Goal: Task Accomplishment & Management: Complete application form

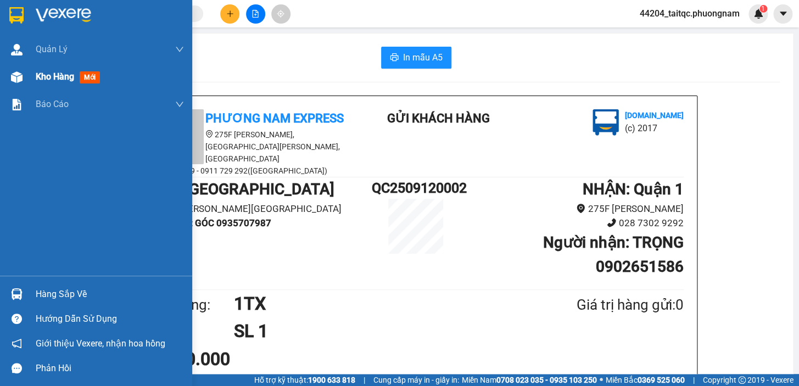
click at [31, 75] on div "Kho hàng mới" at bounding box center [96, 76] width 192 height 27
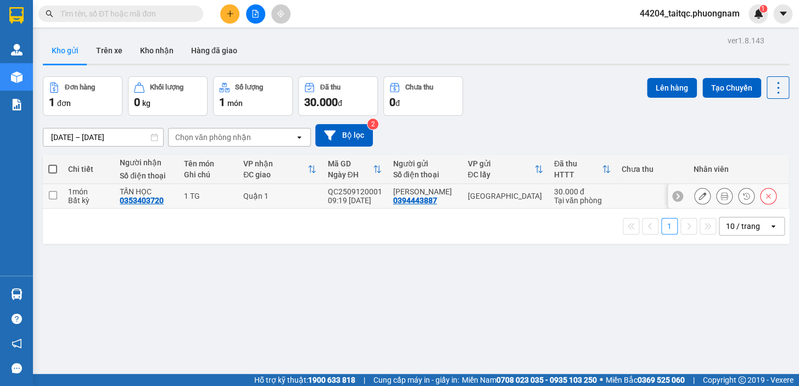
scroll to position [49, 0]
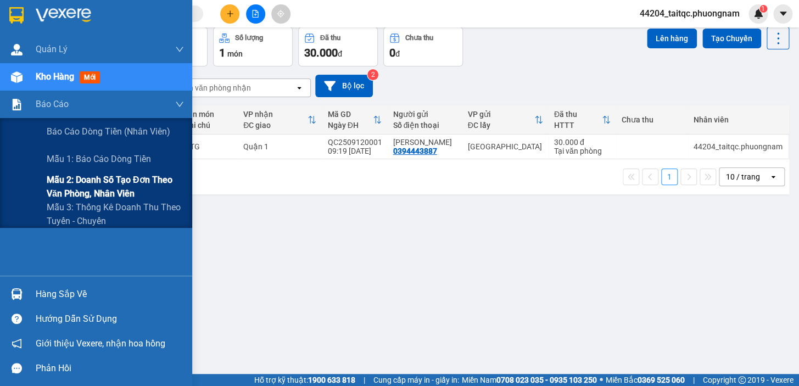
click at [74, 187] on span "Mẫu 2: Doanh số tạo đơn theo Văn phòng, nhân viên" at bounding box center [115, 186] width 137 height 27
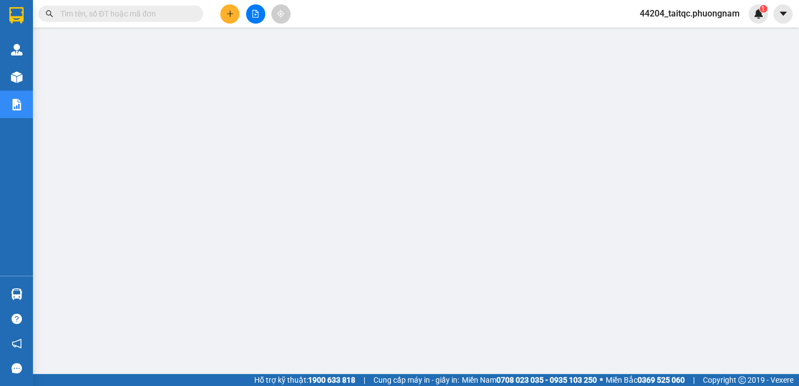
click at [229, 11] on icon "plus" at bounding box center [229, 13] width 1 height 6
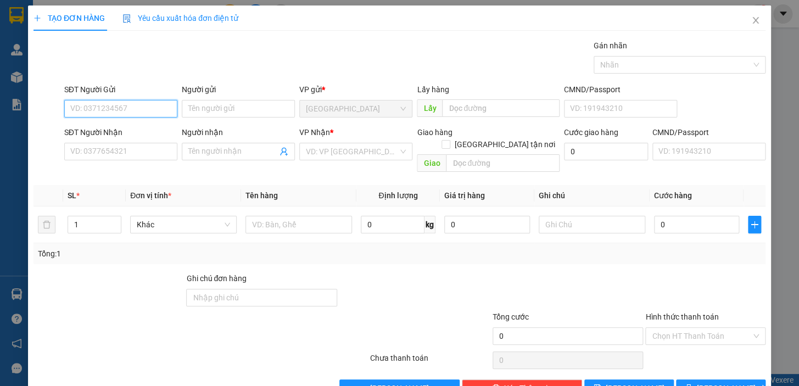
drag, startPoint x: 130, startPoint y: 115, endPoint x: 134, endPoint y: 108, distance: 7.9
click at [132, 111] on input "SĐT Người Gửi" at bounding box center [120, 109] width 113 height 18
click at [134, 108] on input "SĐT Người Gửi" at bounding box center [120, 109] width 113 height 18
type input "0905057187"
click at [132, 130] on div "0905057187 - [GEOGRAPHIC_DATA]" at bounding box center [132, 131] width 124 height 12
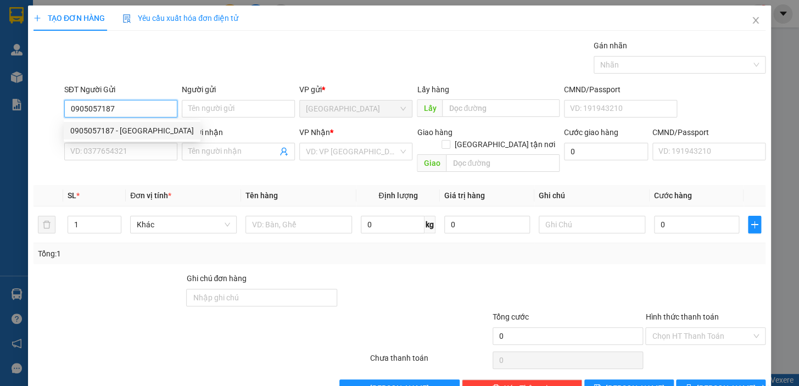
type input "ĐỨC ĐÔ"
type input "0989018893"
type input "[PERSON_NAME]"
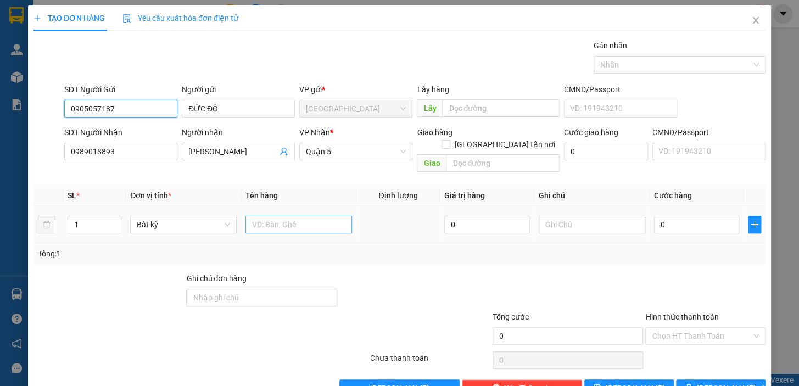
type input "0905057187"
click at [270, 216] on input "text" at bounding box center [298, 225] width 107 height 18
type input "1 BAO"
click at [654, 216] on input "0" at bounding box center [697, 225] width 86 height 18
drag, startPoint x: 662, startPoint y: 212, endPoint x: 649, endPoint y: 211, distance: 12.6
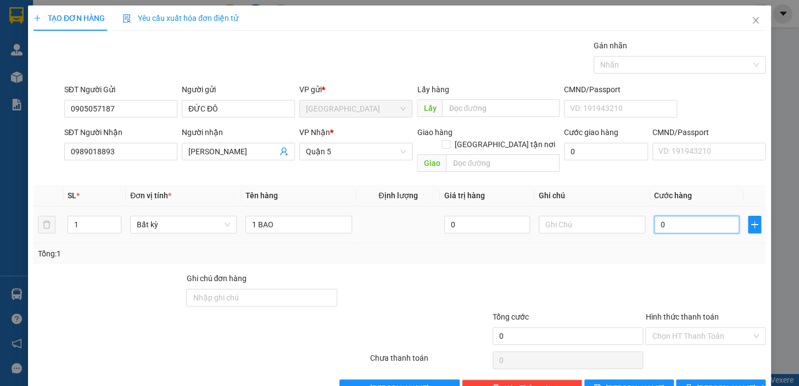
click at [654, 216] on input "0" at bounding box center [697, 225] width 86 height 18
type input "4"
type input "40"
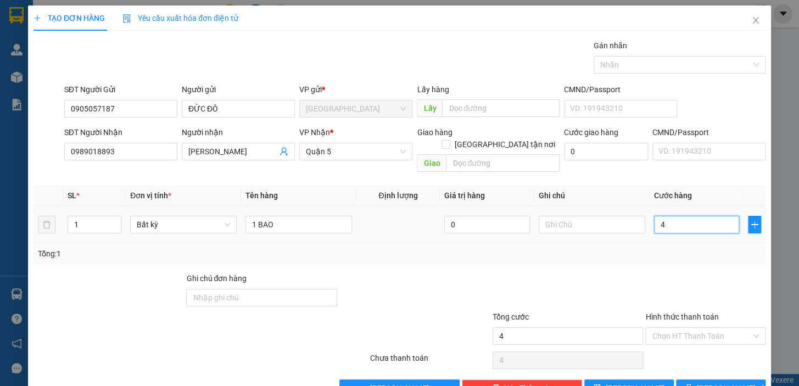
type input "40"
type input "40.000"
click at [677, 248] on div "Tổng: 1" at bounding box center [399, 254] width 723 height 12
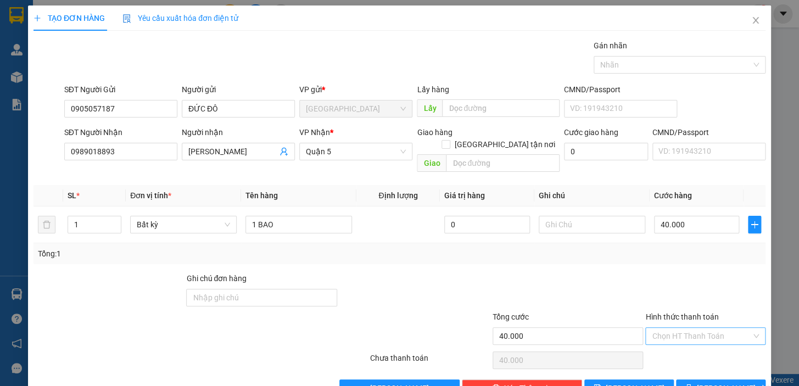
click at [699, 328] on input "Hình thức thanh toán" at bounding box center [701, 336] width 99 height 16
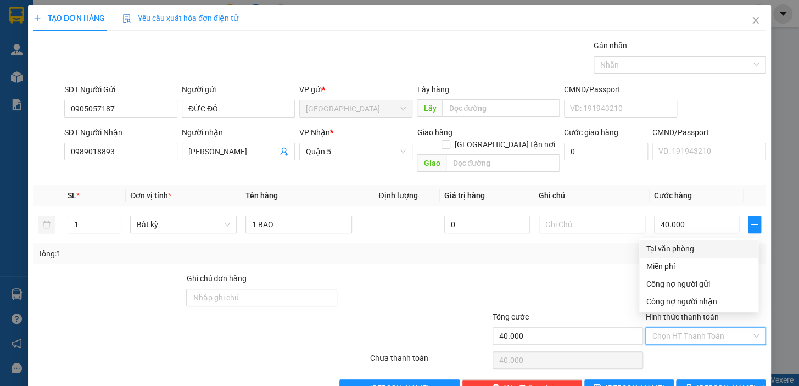
click at [696, 248] on div "Tại văn phòng" at bounding box center [699, 249] width 106 height 12
type input "0"
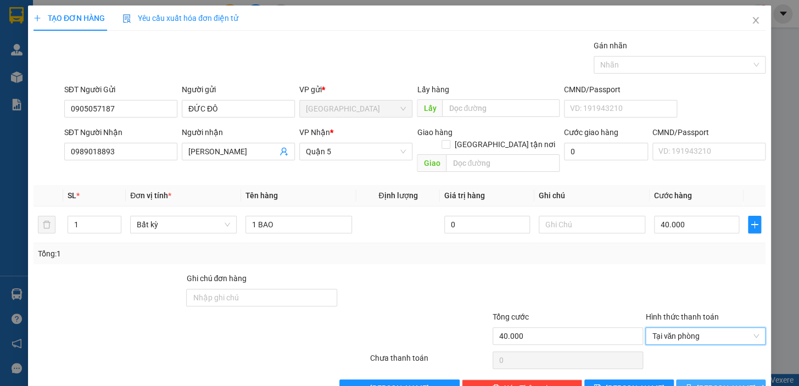
click at [713, 382] on span "[PERSON_NAME] và In" at bounding box center [735, 388] width 77 height 12
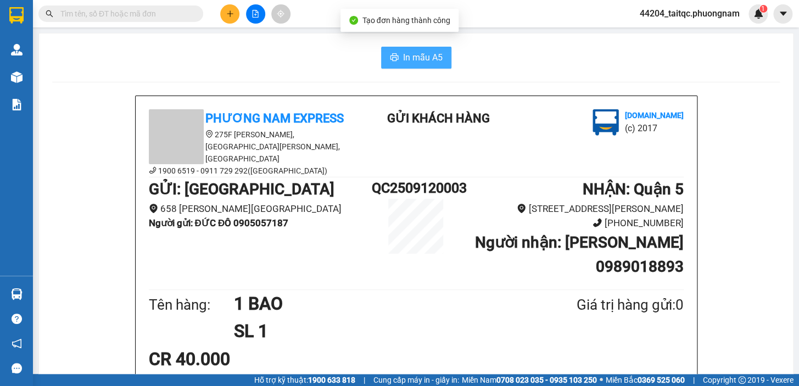
click at [428, 54] on span "In mẫu A5" at bounding box center [423, 58] width 40 height 14
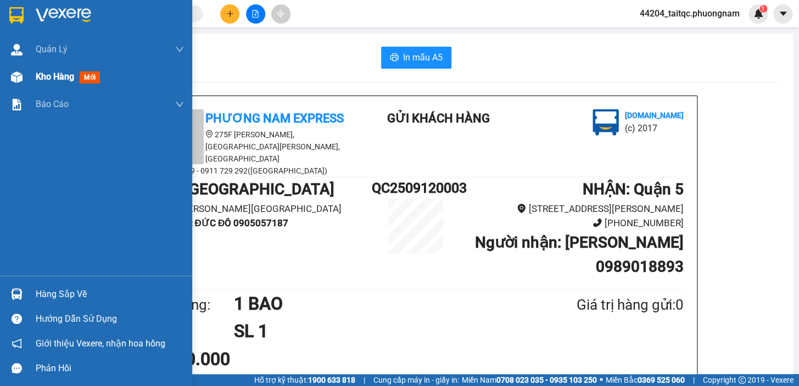
click at [40, 80] on span "Kho hàng" at bounding box center [55, 76] width 38 height 10
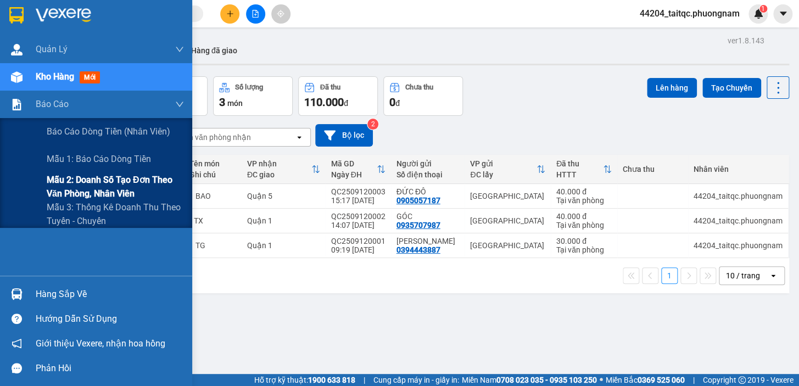
click at [69, 183] on span "Mẫu 2: Doanh số tạo đơn theo Văn phòng, nhân viên" at bounding box center [115, 186] width 137 height 27
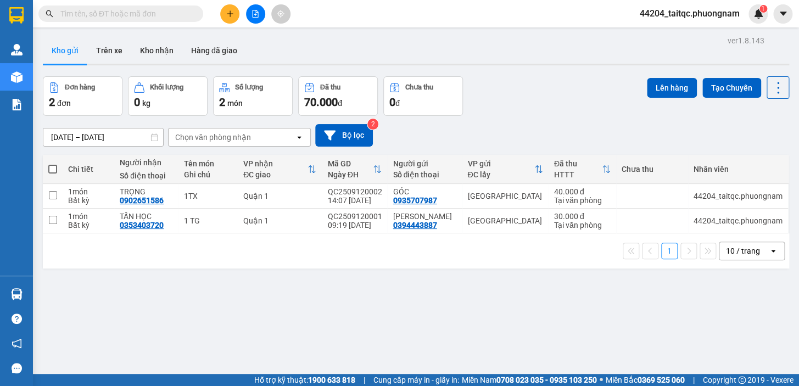
click at [227, 12] on icon "plus" at bounding box center [230, 14] width 8 height 8
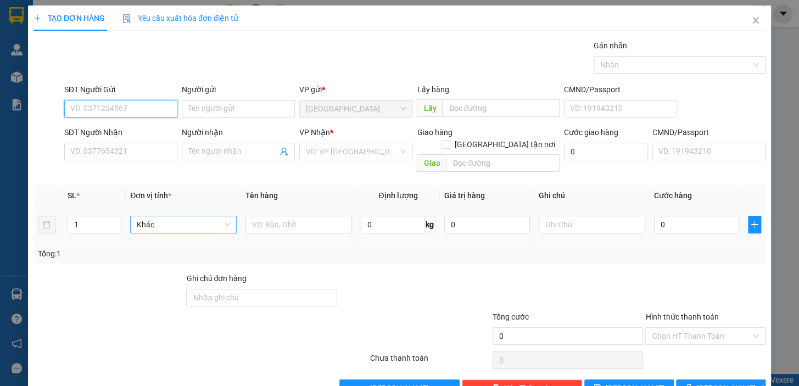
click at [206, 216] on span "Khác" at bounding box center [183, 224] width 93 height 16
click at [264, 216] on input "text" at bounding box center [298, 225] width 107 height 18
type input "1H"
click at [142, 104] on input "SĐT Người Gửi" at bounding box center [120, 109] width 113 height 18
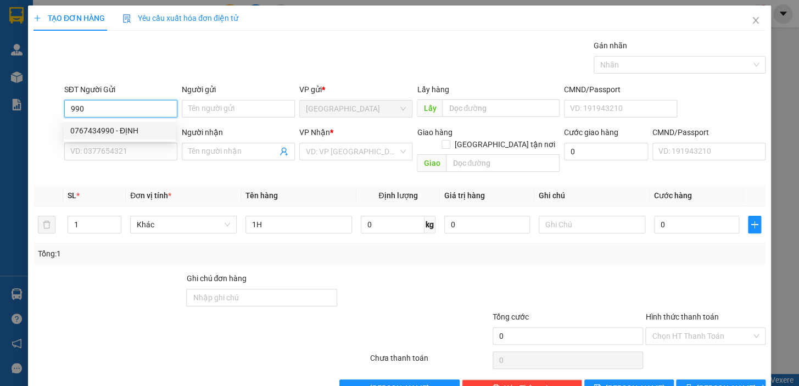
drag, startPoint x: 128, startPoint y: 129, endPoint x: 136, endPoint y: 130, distance: 7.2
click at [130, 128] on div "0767434990 - ĐỊNH" at bounding box center [119, 131] width 99 height 12
type input "0767434990"
type input "ĐỊNH"
type input "0778894047"
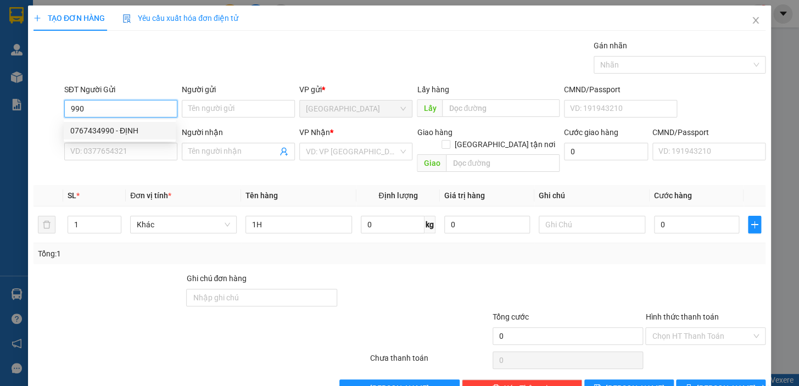
type input "[PERSON_NAME]"
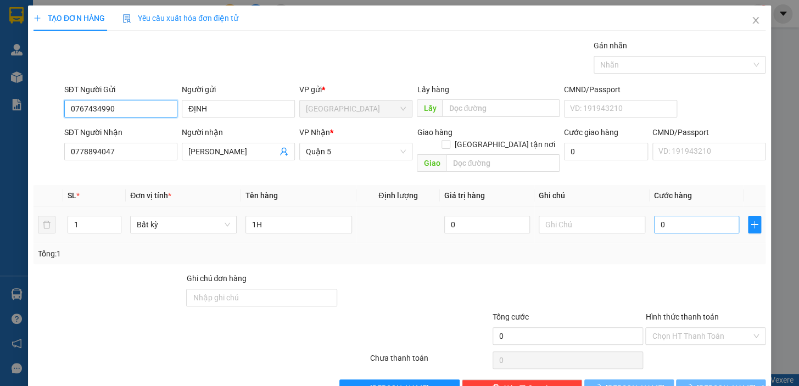
type input "0767434990"
click at [665, 216] on input "0" at bounding box center [697, 225] width 86 height 18
drag, startPoint x: 669, startPoint y: 210, endPoint x: 635, endPoint y: 214, distance: 34.3
click at [635, 214] on tr "1 Bất kỳ 1H 0 0" at bounding box center [399, 224] width 732 height 37
type input "2"
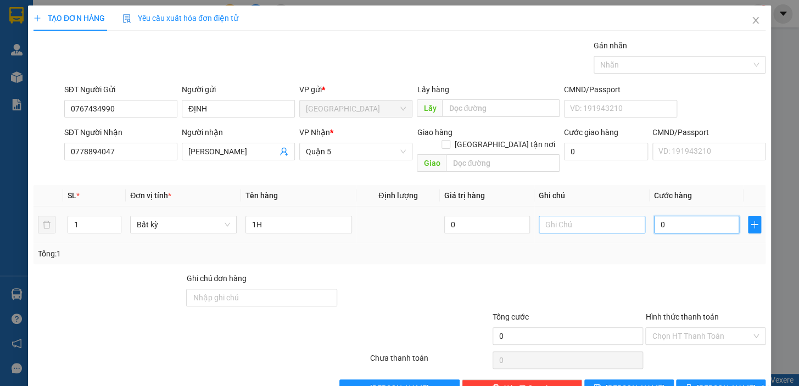
type input "2"
type input "20"
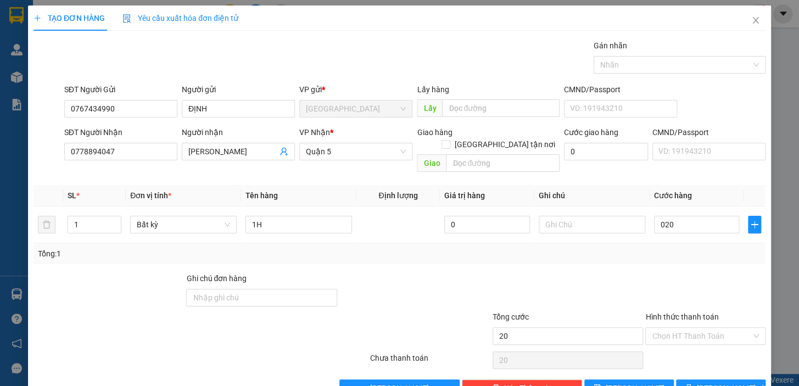
type input "20.000"
click at [635, 257] on div "Transit Pickup Surcharge Ids Transit Deliver Surcharge Ids Transit Deliver Surc…" at bounding box center [399, 218] width 732 height 357
click at [690, 328] on input "Hình thức thanh toán" at bounding box center [701, 336] width 99 height 16
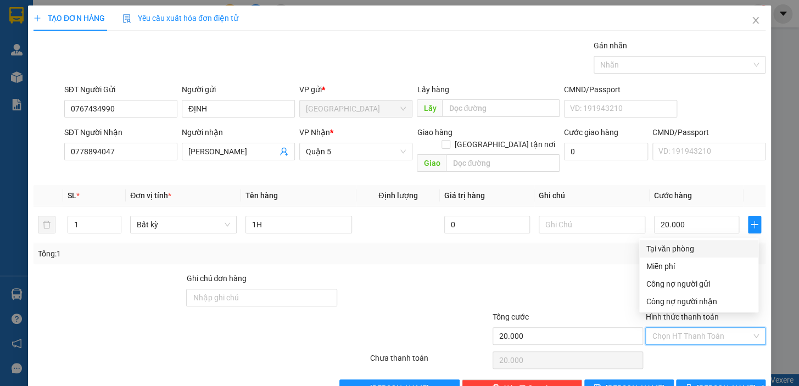
click at [685, 243] on div "Tại văn phòng" at bounding box center [699, 249] width 106 height 12
type input "0"
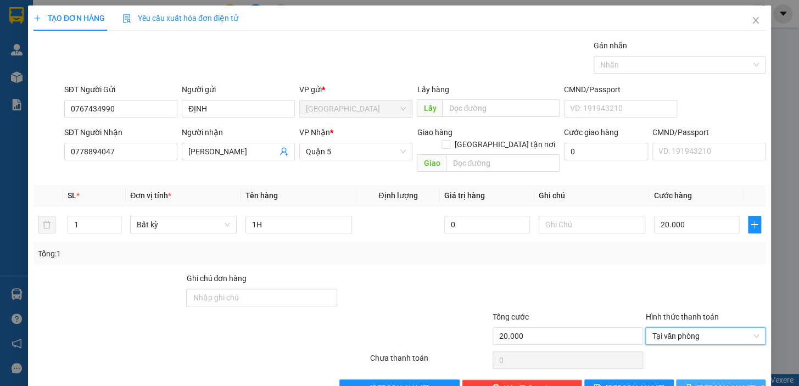
click at [707, 379] on button "[PERSON_NAME] và In" at bounding box center [720, 388] width 89 height 18
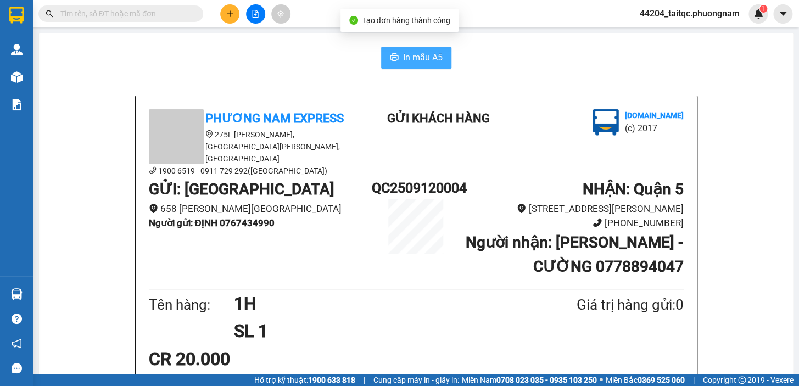
click at [436, 52] on span "In mẫu A5" at bounding box center [423, 58] width 40 height 14
click at [575, 32] on main "In mẫu A5 Phương Nam Express [STREET_ADDRESS][PERSON_NAME] 6519 - 0911 729 292(…" at bounding box center [399, 187] width 799 height 374
click at [239, 20] on div at bounding box center [255, 13] width 82 height 19
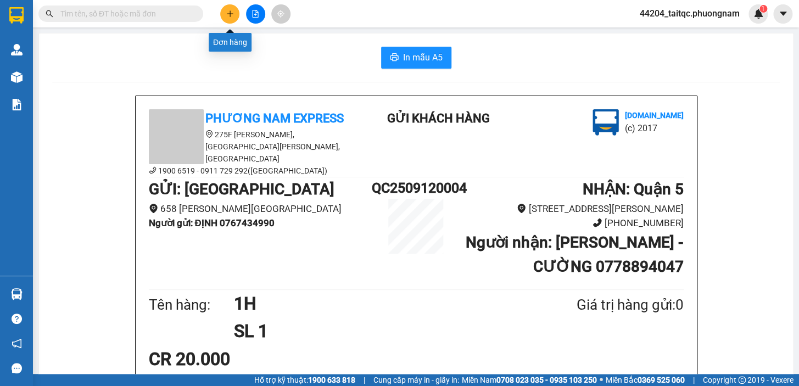
click at [236, 21] on button at bounding box center [229, 13] width 19 height 19
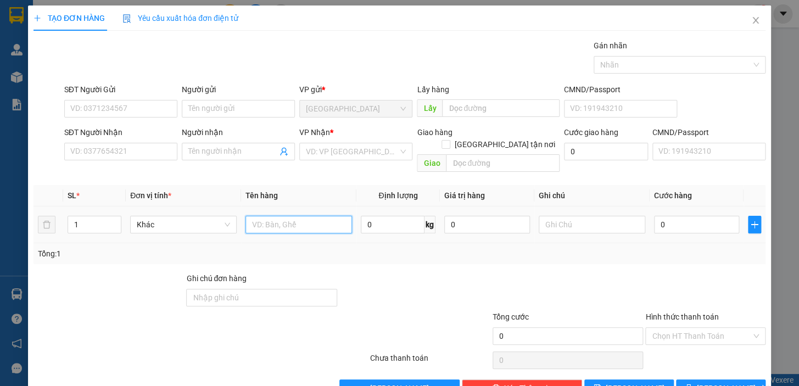
click at [251, 216] on input "text" at bounding box center [298, 225] width 107 height 18
type input "1TX"
click at [665, 216] on input "0" at bounding box center [697, 225] width 86 height 18
drag, startPoint x: 664, startPoint y: 214, endPoint x: 638, endPoint y: 214, distance: 25.8
click at [638, 214] on tr "1 Khác 1TX 0 kg 0 0" at bounding box center [399, 224] width 732 height 37
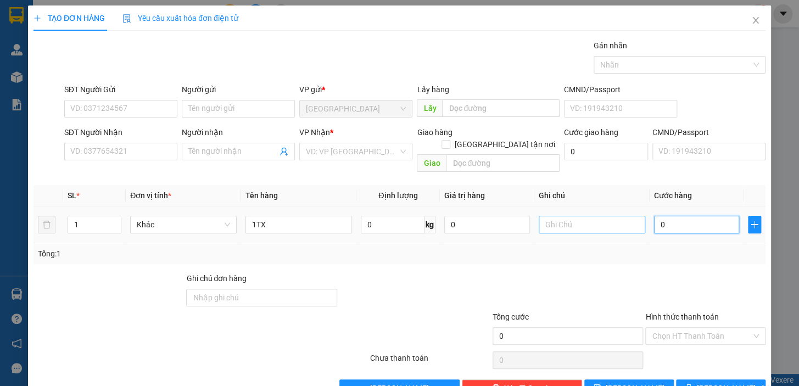
type input "3"
type input "30"
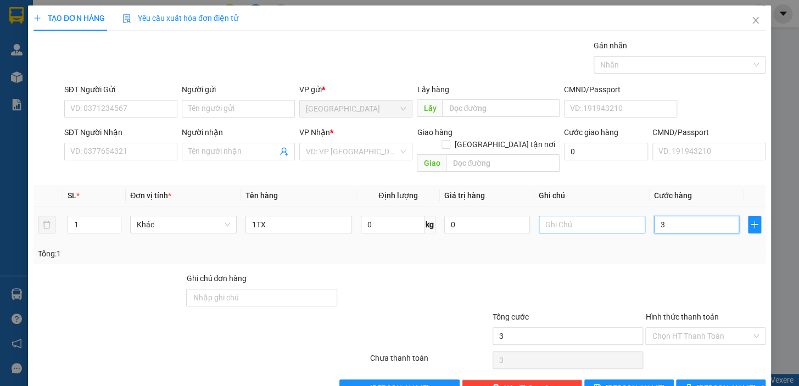
type input "30"
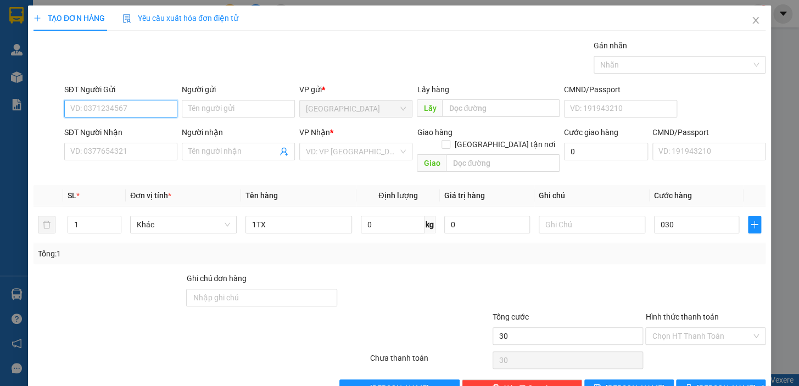
type input "30.000"
click at [142, 105] on input "SĐT Người Gửi" at bounding box center [120, 109] width 113 height 18
type input "0906441885"
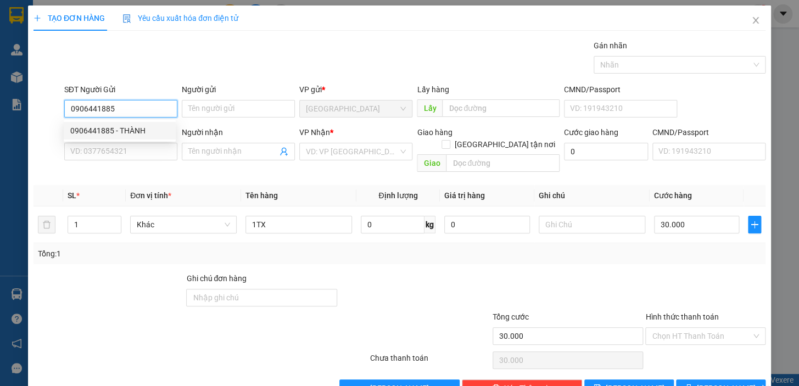
click at [131, 131] on div "0906441885 - THÀNH" at bounding box center [119, 131] width 99 height 12
type input "THÀNH"
type input "0909086030"
type input "TRANG"
type input "0906441885"
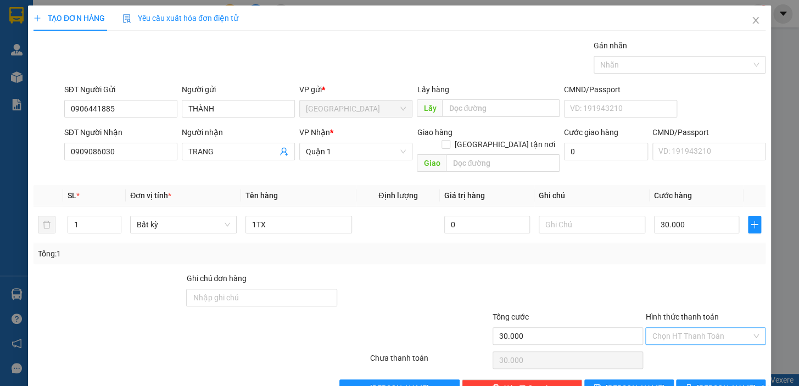
click at [693, 328] on input "Hình thức thanh toán" at bounding box center [701, 336] width 99 height 16
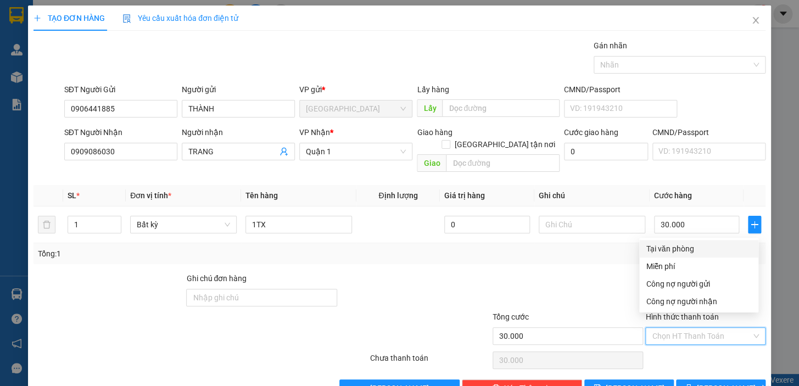
click at [692, 244] on div "Tại văn phòng" at bounding box center [699, 249] width 106 height 12
type input "0"
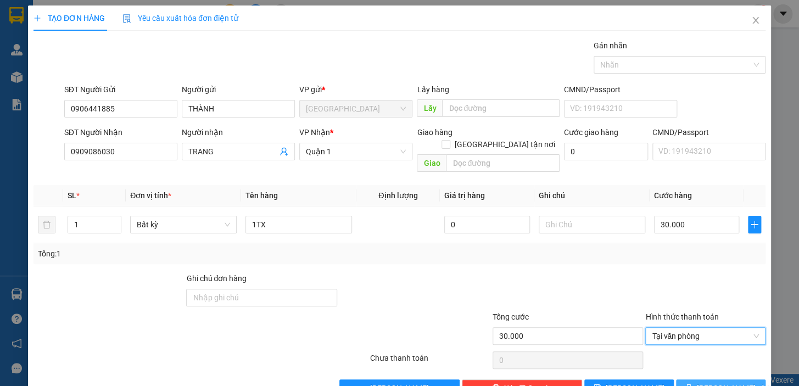
click at [715, 382] on span "[PERSON_NAME] và In" at bounding box center [735, 388] width 77 height 12
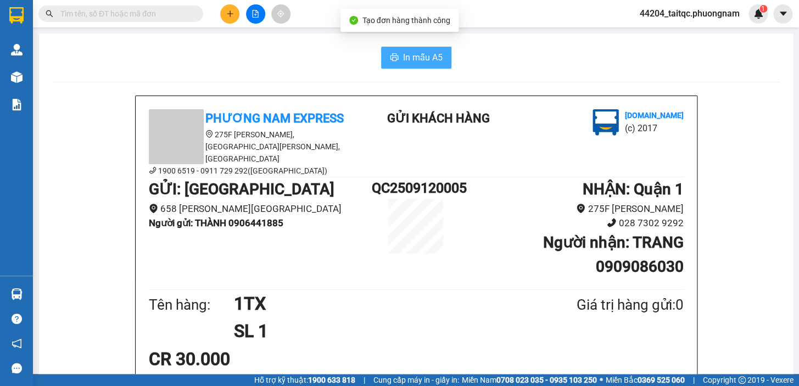
click at [427, 53] on span "In mẫu A5" at bounding box center [423, 58] width 40 height 14
drag, startPoint x: 731, startPoint y: 329, endPoint x: 725, endPoint y: 302, distance: 27.7
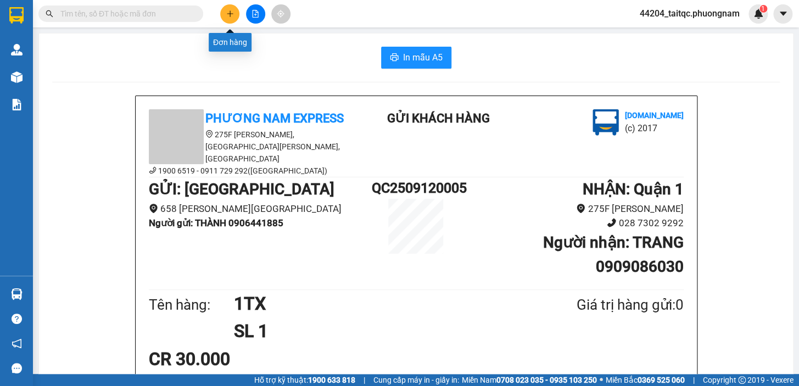
click at [232, 22] on button at bounding box center [229, 13] width 19 height 19
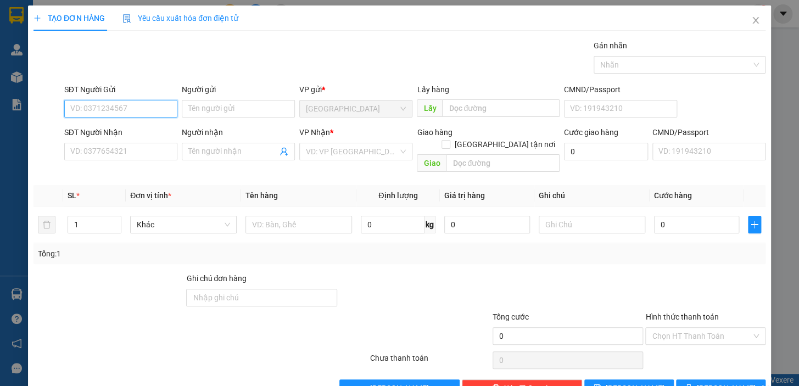
click at [116, 102] on input "SĐT Người Gửi" at bounding box center [120, 109] width 113 height 18
click at [113, 111] on input "SĐT Người Gửi" at bounding box center [120, 109] width 113 height 18
click at [121, 132] on div "0962096907 - KHÊM" at bounding box center [119, 131] width 99 height 12
type input "0962096907"
type input "KHÊM"
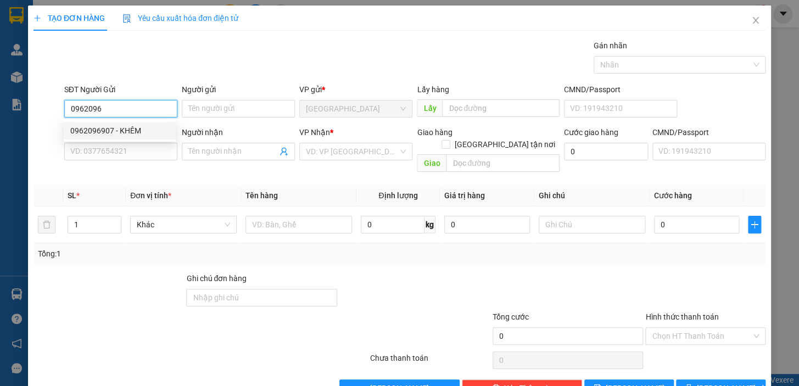
type input "0968168601"
type input "VIỆT"
checkbox input "true"
type input "107/2/11 HÀ ĐẶC KHU PHỐ 6 [GEOGRAPHIC_DATA] Q12(GTN150K)"
type input "150.000"
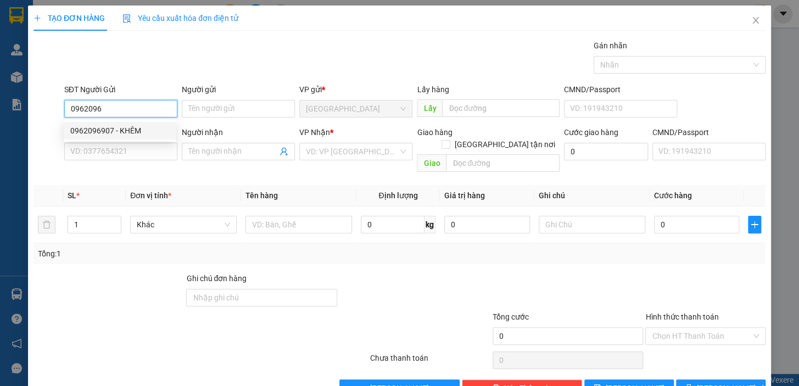
type input "150.000"
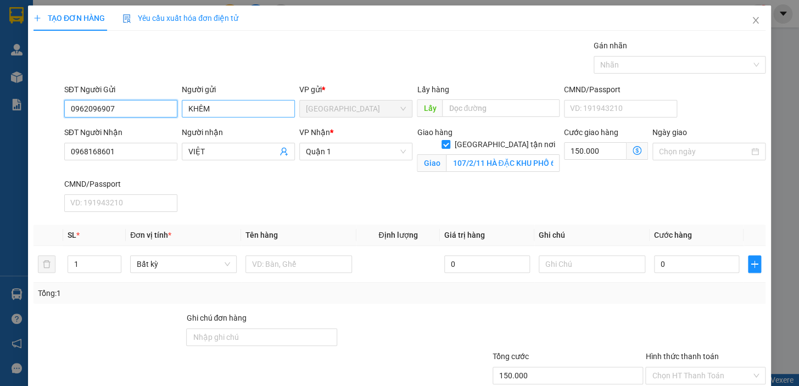
type input "0962096907"
click at [193, 108] on input "KHÊM" at bounding box center [238, 109] width 113 height 18
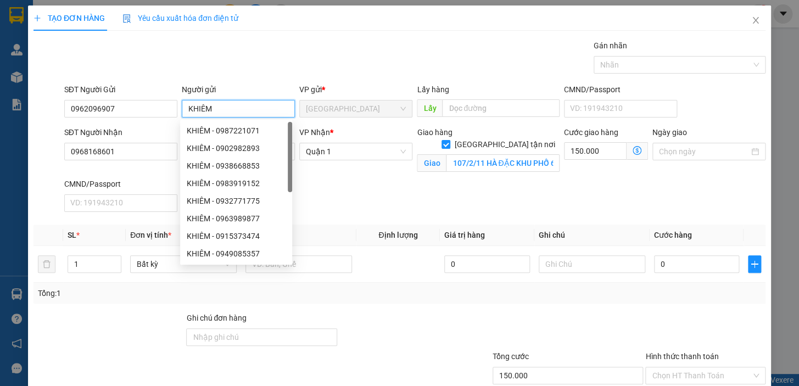
type input "KHIÊM"
click at [138, 169] on div "SĐT Người Nhận 0968168601" at bounding box center [120, 152] width 117 height 52
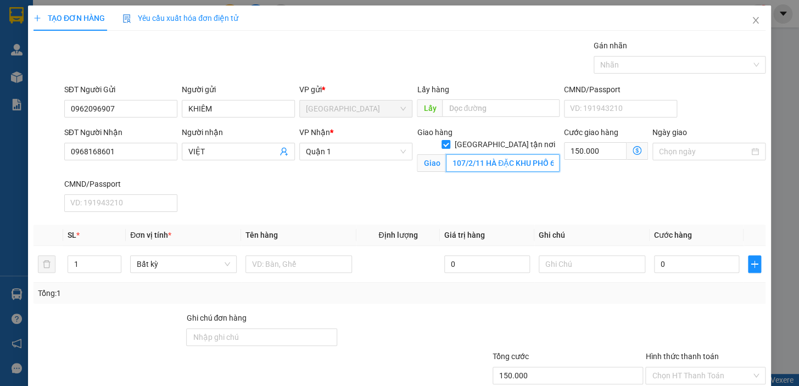
click at [474, 155] on input "107/2/11 HÀ ĐẶC KHU PHỐ 6 [GEOGRAPHIC_DATA] Q12(GTN150K)" at bounding box center [503, 163] width 114 height 18
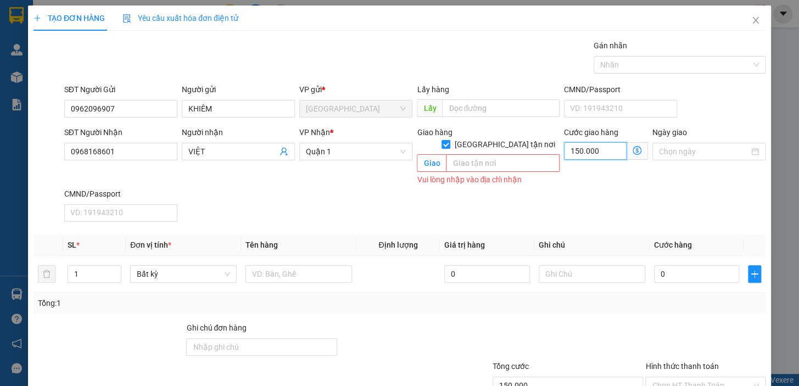
click at [602, 149] on input "150.000" at bounding box center [595, 151] width 63 height 18
type input "0"
drag, startPoint x: 562, startPoint y: 149, endPoint x: 547, endPoint y: 149, distance: 14.3
click at [547, 149] on div "SĐT Người Nhận 0968168601 Người nhận VIỆT VP Nhận * Quận 1 Giao hàng [GEOGRAPHI…" at bounding box center [414, 176] width 705 height 100
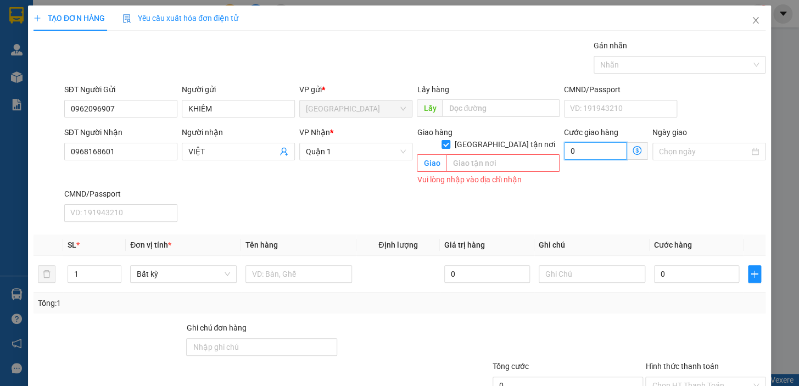
type input "0"
click at [364, 206] on div "SĐT Người Nhận 0968168601 Người nhận VIỆT VP Nhận * Quận 1 Giao hàng [GEOGRAPHI…" at bounding box center [414, 176] width 705 height 100
click at [449, 140] on input "[GEOGRAPHIC_DATA] tận nơi" at bounding box center [445, 144] width 8 height 8
checkbox input "false"
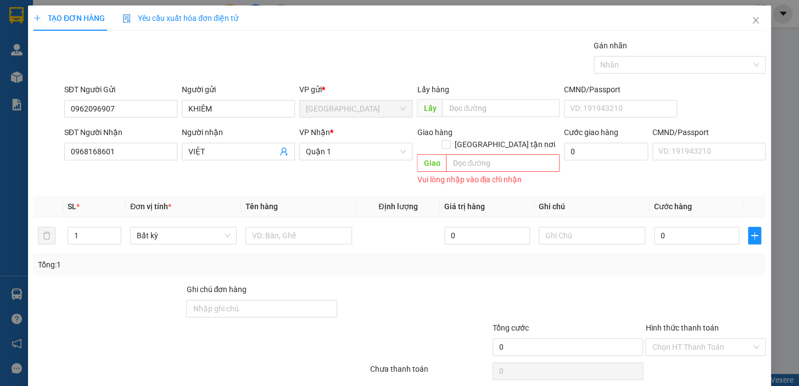
click at [297, 175] on div "VP Nhận * [GEOGRAPHIC_DATA]" at bounding box center [355, 156] width 117 height 61
click at [298, 227] on input "text" at bounding box center [298, 236] width 107 height 18
type input "2TX"
click at [676, 227] on input "0" at bounding box center [697, 236] width 86 height 18
drag, startPoint x: 668, startPoint y: 220, endPoint x: 652, endPoint y: 226, distance: 16.3
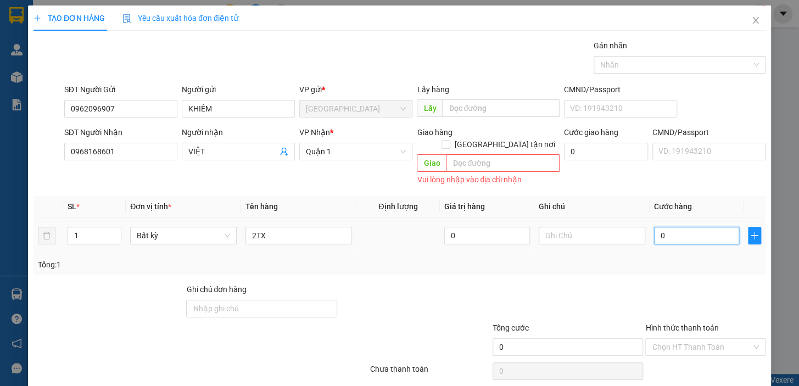
click at [654, 227] on input "0" at bounding box center [697, 236] width 86 height 18
type input "1"
type input "10"
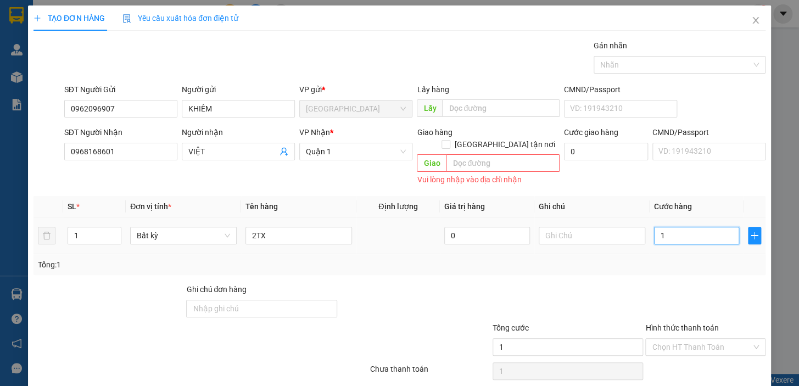
type input "10"
type input "100"
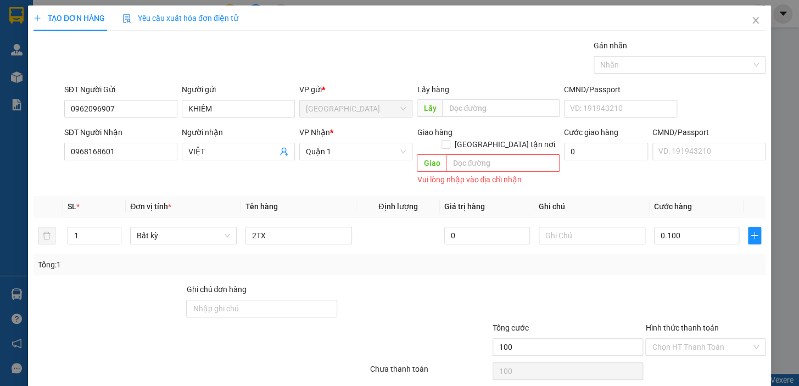
type input "100.000"
click at [688, 285] on div at bounding box center [705, 302] width 122 height 38
click at [705, 339] on input "Hình thức thanh toán" at bounding box center [701, 347] width 99 height 16
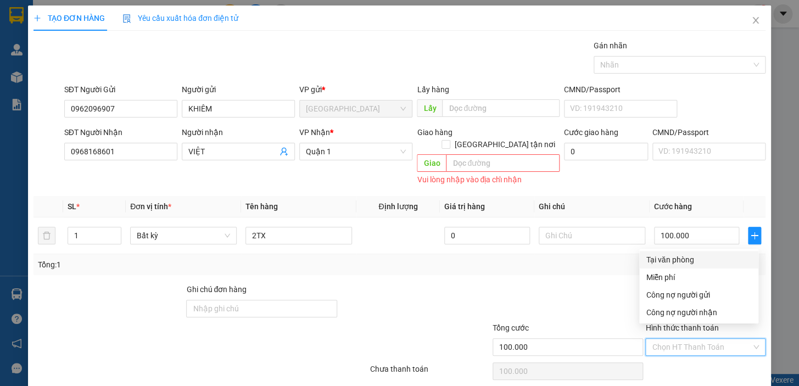
click at [697, 261] on div "Tại văn phòng" at bounding box center [699, 260] width 106 height 12
type input "0"
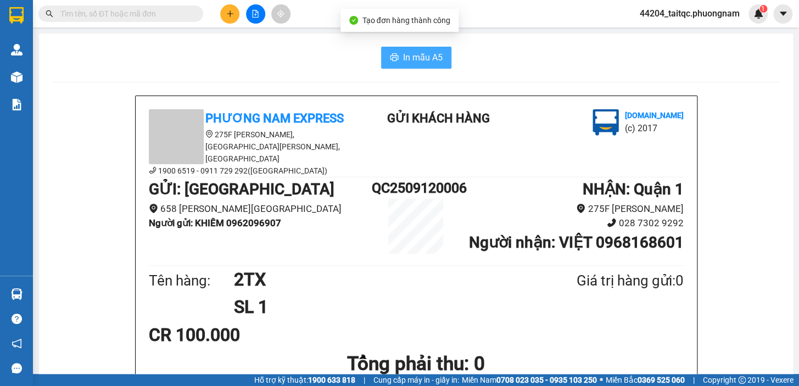
click at [421, 54] on span "In mẫu A5" at bounding box center [423, 58] width 40 height 14
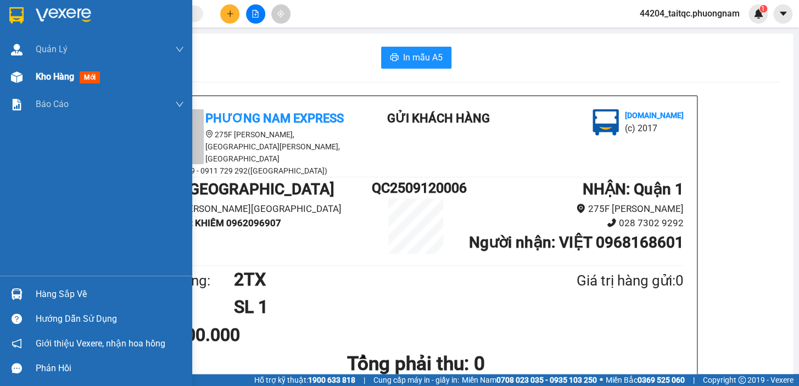
click at [27, 80] on div "Kho hàng mới" at bounding box center [96, 76] width 192 height 27
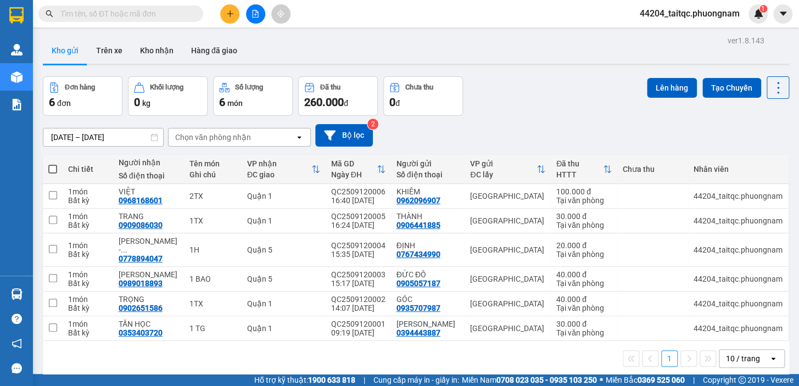
paste input "0905493690"
type input "0905493690"
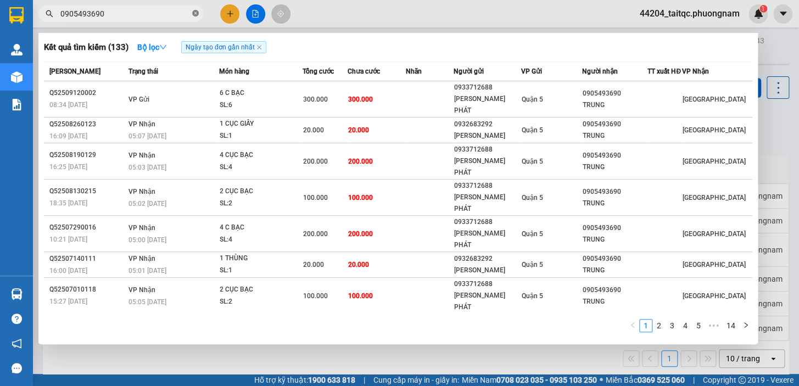
click at [193, 12] on icon "close-circle" at bounding box center [195, 13] width 7 height 7
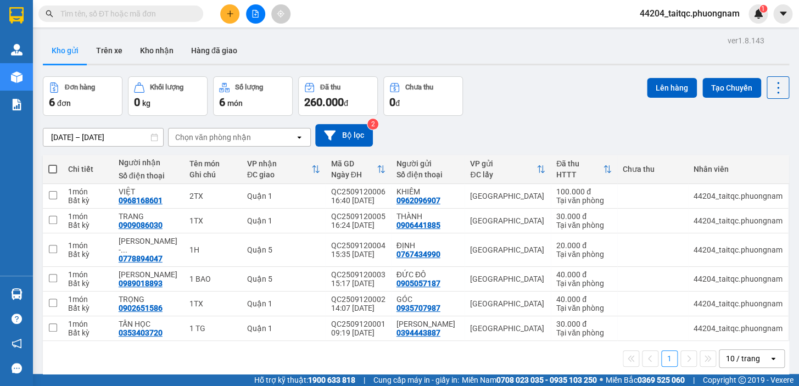
click at [228, 14] on icon "plus" at bounding box center [230, 14] width 8 height 8
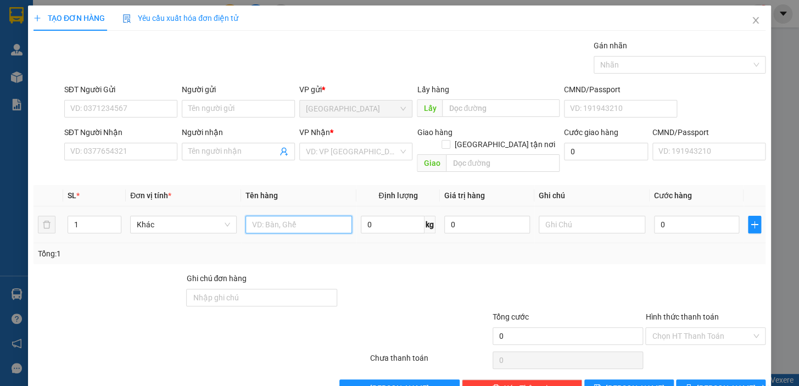
click at [305, 216] on input "text" at bounding box center [298, 225] width 107 height 18
type input "1TX"
click at [700, 216] on input "0" at bounding box center [697, 225] width 86 height 18
drag, startPoint x: 689, startPoint y: 213, endPoint x: 647, endPoint y: 215, distance: 41.8
click at [654, 216] on input "0" at bounding box center [697, 225] width 86 height 18
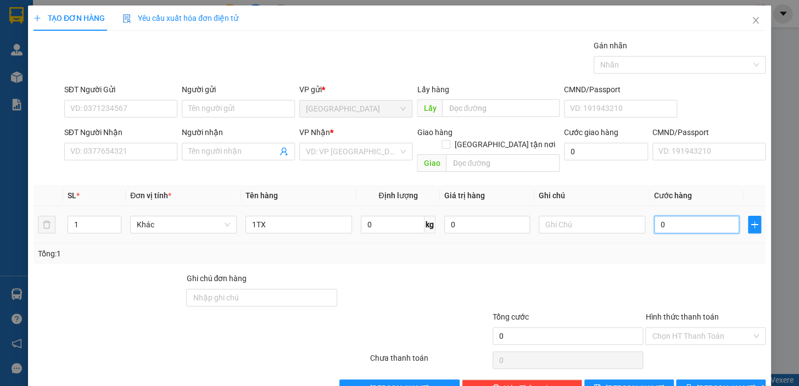
type input "3"
type input "30"
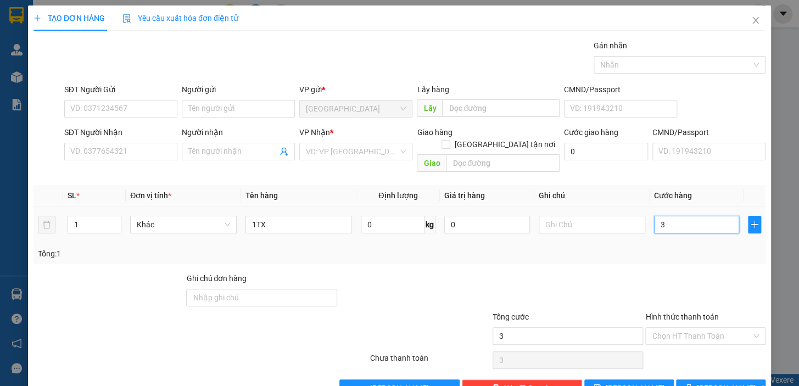
type input "30"
type input "30.000"
click at [135, 113] on input "SĐT Người Gửi" at bounding box center [120, 109] width 113 height 18
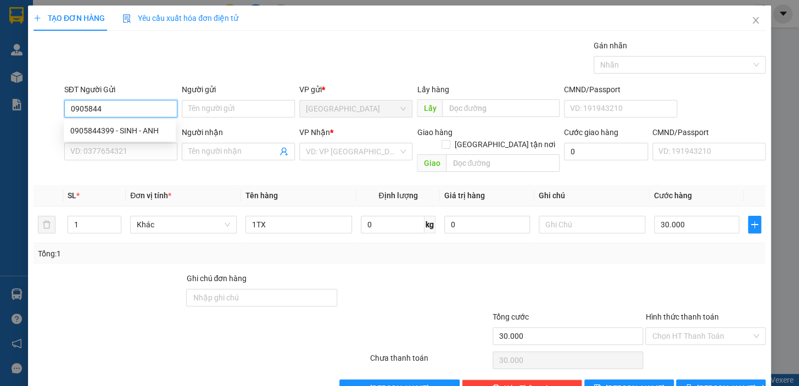
click at [111, 132] on div "0905844399 - SINH - ANH" at bounding box center [119, 131] width 99 height 12
type input "0905844399"
type input "SINH - ANH"
type input "0966644399"
type input "JET"
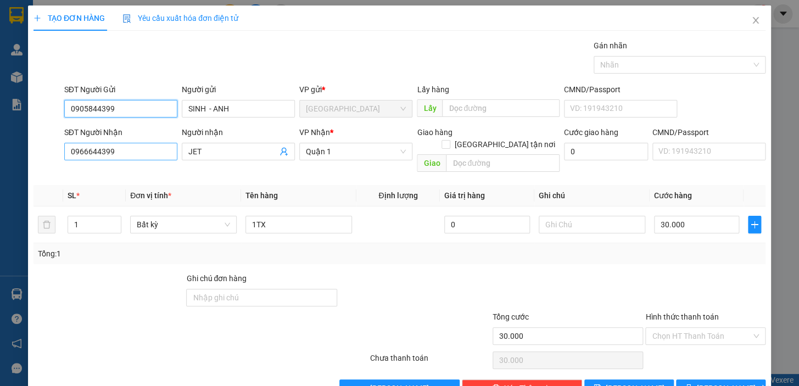
type input "0905844399"
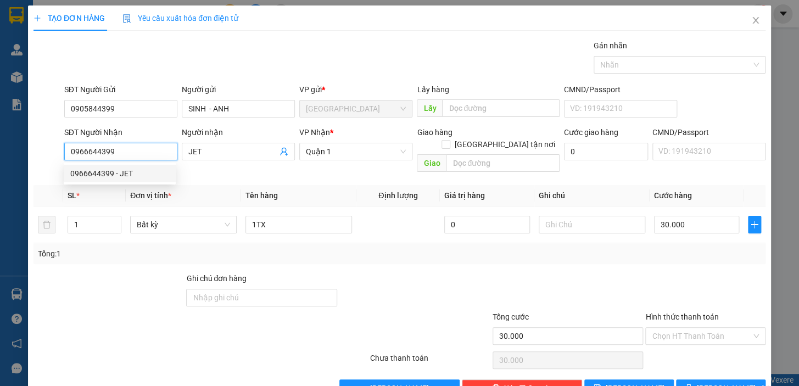
drag, startPoint x: 124, startPoint y: 149, endPoint x: 63, endPoint y: 152, distance: 60.4
click at [64, 152] on input "0966644399" at bounding box center [120, 152] width 113 height 18
click at [120, 149] on input "SĐT Người Nhận" at bounding box center [120, 152] width 113 height 18
type input "0966"
click at [120, 149] on input "0966" at bounding box center [120, 152] width 113 height 18
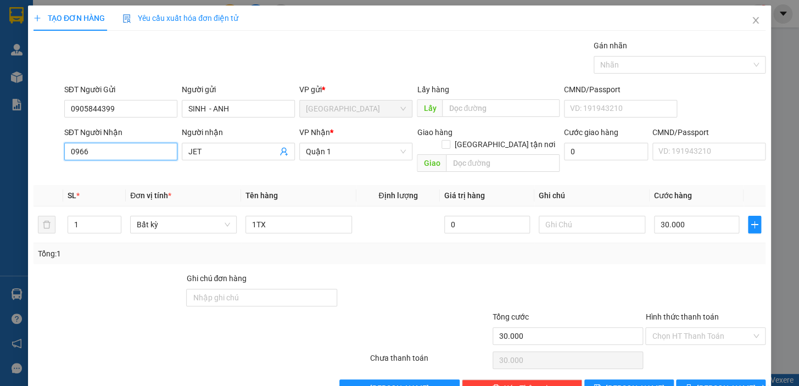
click at [160, 153] on input "0966" at bounding box center [120, 152] width 113 height 18
drag, startPoint x: 77, startPoint y: 145, endPoint x: 32, endPoint y: 143, distance: 44.5
click at [32, 143] on div "SĐT Người Nhận 0966 0966 Người nhận JET VP Nhận * Quận 1 Giao hàng [GEOGRAPHIC_…" at bounding box center [399, 151] width 734 height 51
click at [147, 98] on div "SĐT Người Gửi" at bounding box center [120, 91] width 113 height 16
click at [146, 109] on input "0905844399" at bounding box center [120, 109] width 113 height 18
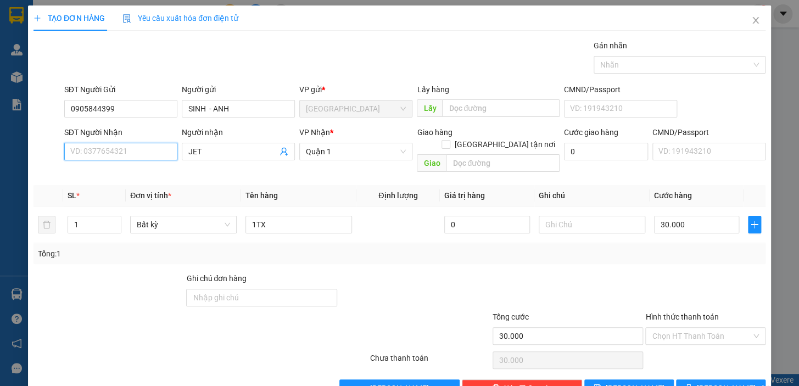
click at [145, 152] on input "SĐT Người Nhận" at bounding box center [120, 152] width 113 height 18
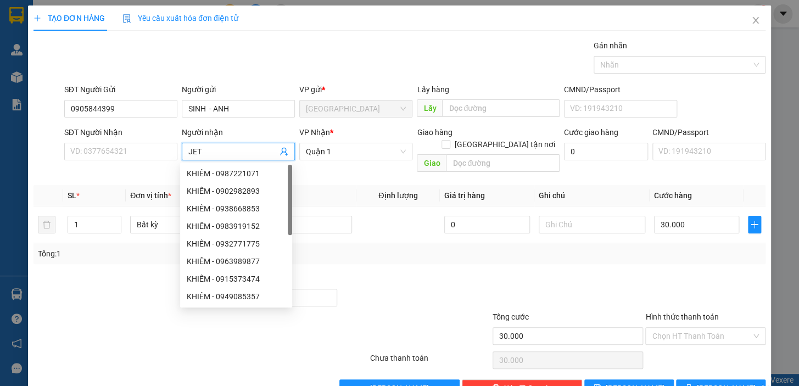
drag, startPoint x: 207, startPoint y: 151, endPoint x: 181, endPoint y: 154, distance: 25.9
click at [182, 154] on span "JET" at bounding box center [238, 152] width 113 height 18
click at [137, 154] on input "SĐT Người Nhận" at bounding box center [120, 152] width 113 height 18
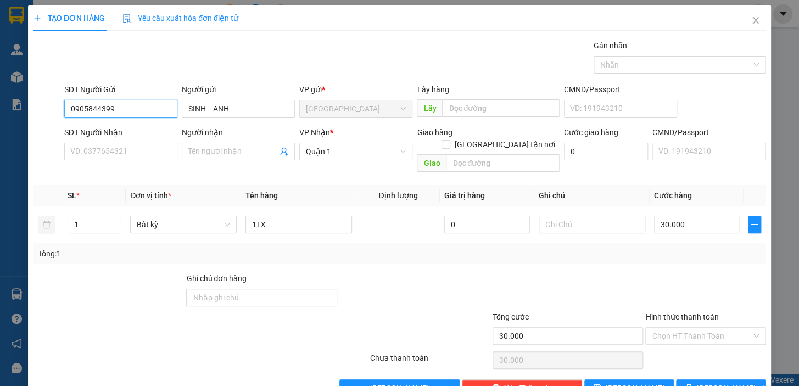
click at [134, 108] on input "0905844399" at bounding box center [120, 109] width 113 height 18
drag, startPoint x: 131, startPoint y: 108, endPoint x: 68, endPoint y: 111, distance: 63.8
click at [68, 111] on input "0905844399" at bounding box center [120, 109] width 113 height 18
paste input "0905844399"
type input "0905844399"
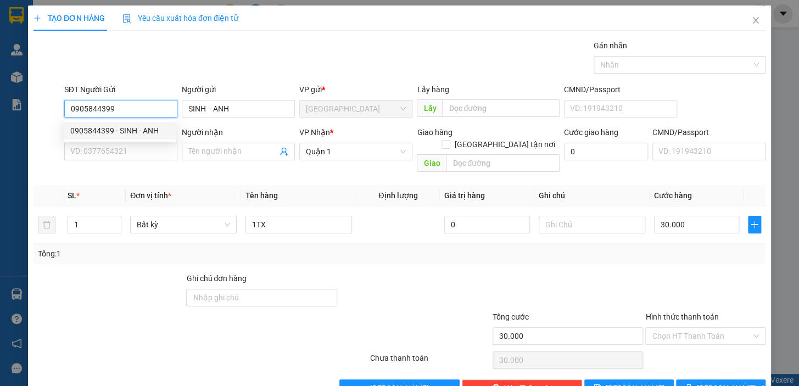
click at [131, 110] on input "0905844399" at bounding box center [120, 109] width 113 height 18
click at [131, 131] on div "0905844399 - SINH - ANH" at bounding box center [119, 131] width 99 height 12
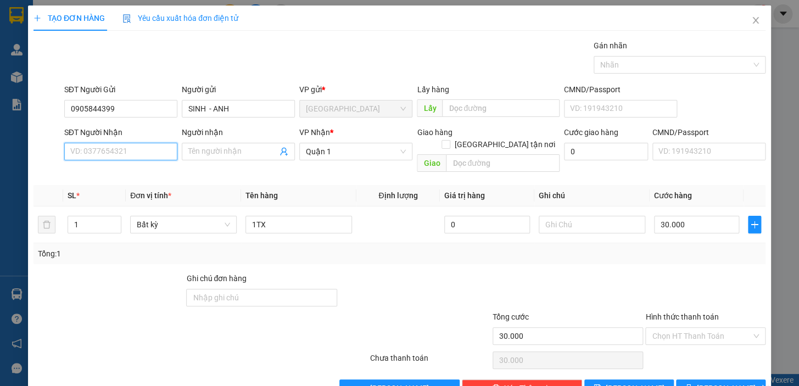
click at [138, 150] on input "SĐT Người Nhận" at bounding box center [120, 152] width 113 height 18
click at [105, 177] on div "0966644399 - JET" at bounding box center [119, 173] width 99 height 12
type input "0966644399"
type input "JET"
click at [697, 328] on input "Hình thức thanh toán" at bounding box center [701, 336] width 99 height 16
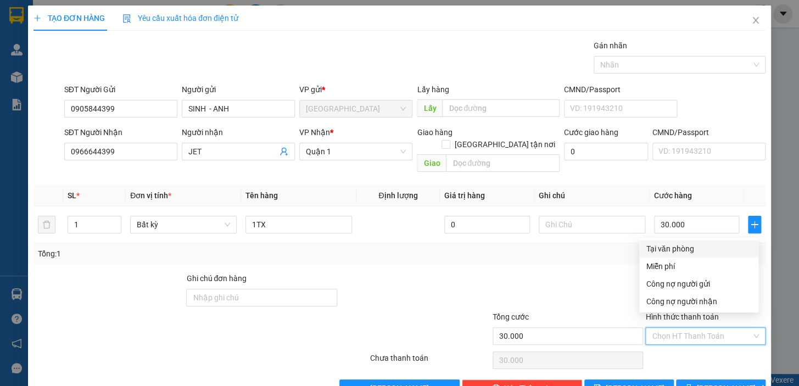
click at [693, 249] on div "Tại văn phòng" at bounding box center [699, 249] width 106 height 12
type input "0"
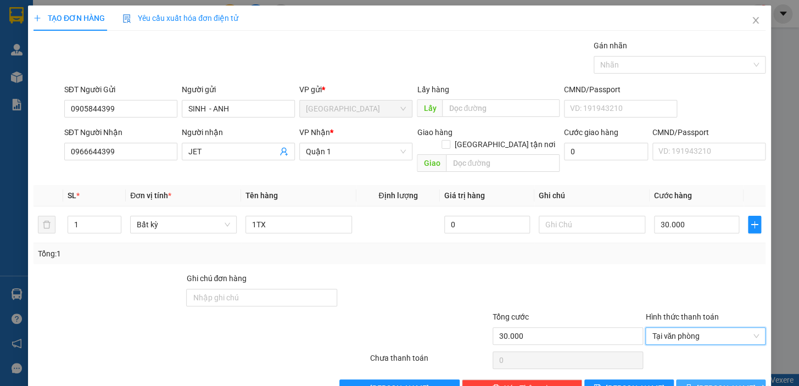
click at [713, 382] on span "[PERSON_NAME] và In" at bounding box center [735, 388] width 77 height 12
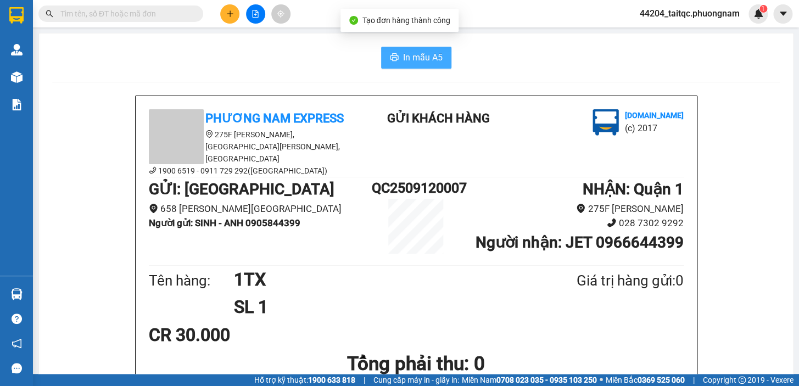
click at [412, 60] on span "In mẫu A5" at bounding box center [423, 58] width 40 height 14
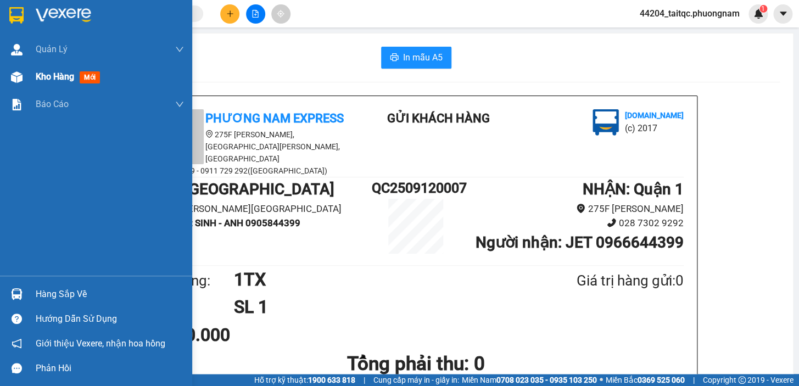
click at [29, 77] on div "Kho hàng mới" at bounding box center [96, 76] width 192 height 27
